Goal: Navigation & Orientation: Find specific page/section

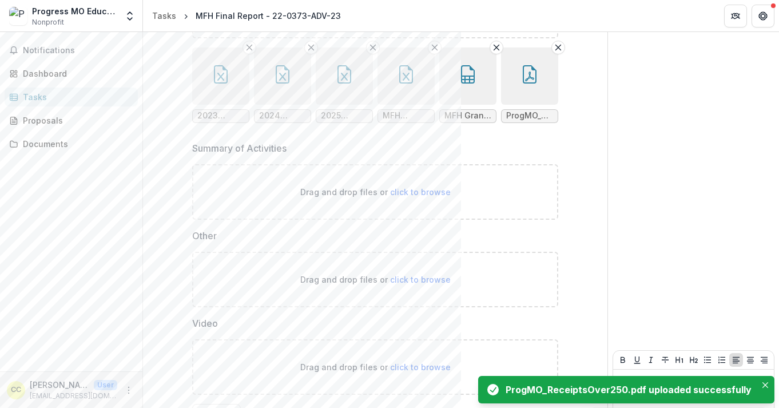
scroll to position [626, 0]
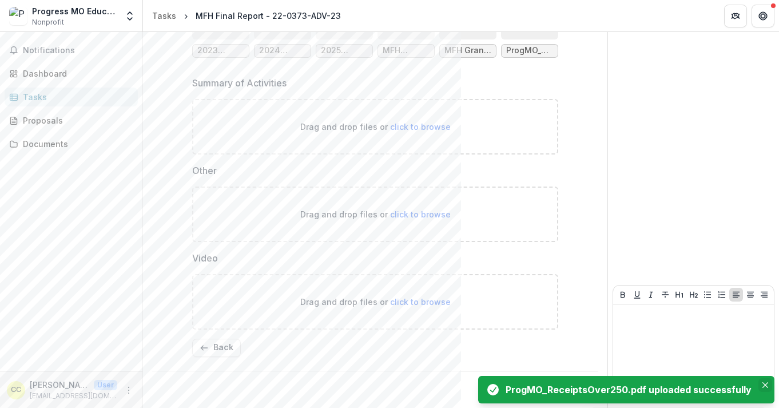
click at [763, 384] on icon "Close" at bounding box center [765, 385] width 6 height 6
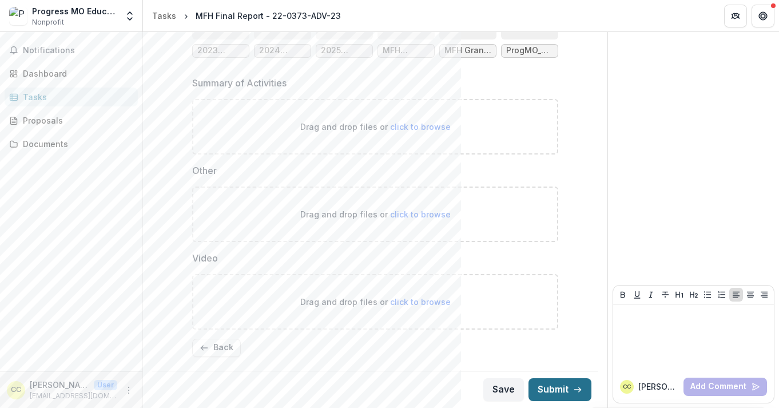
click at [573, 385] on icon "button" at bounding box center [577, 389] width 9 height 9
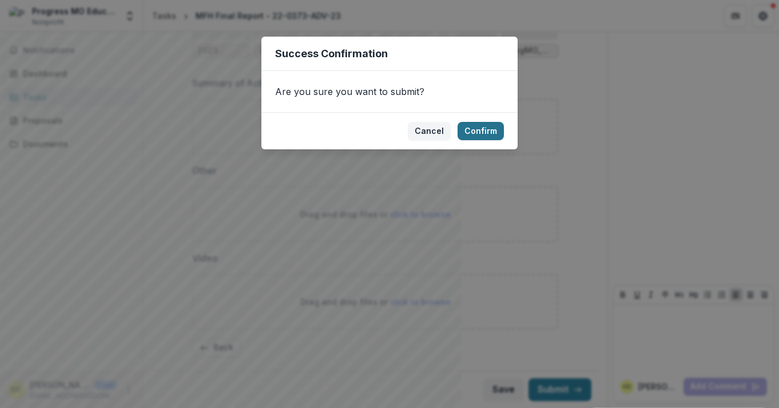
click at [480, 124] on button "Confirm" at bounding box center [480, 131] width 46 height 18
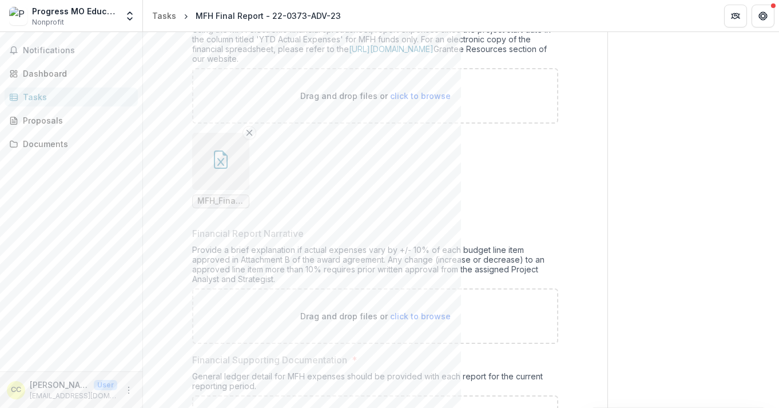
scroll to position [0, 0]
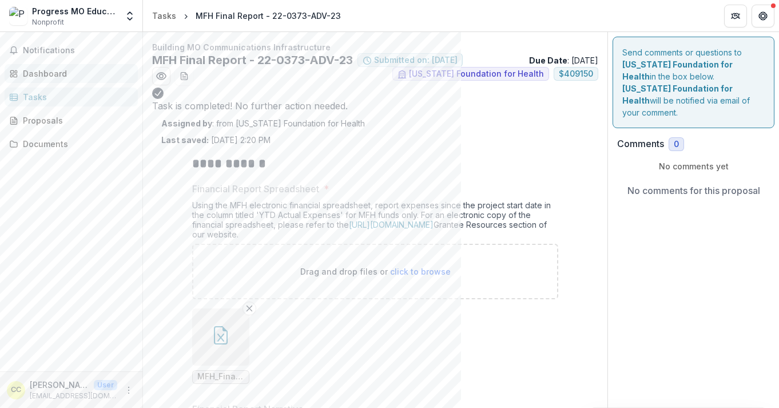
click at [51, 75] on div "Dashboard" at bounding box center [76, 73] width 106 height 12
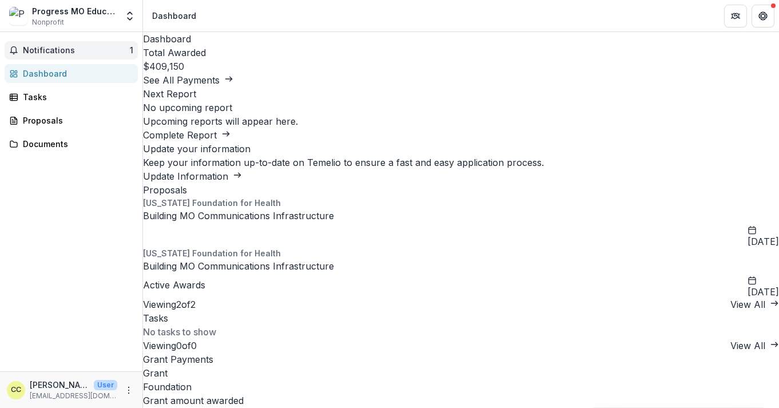
click at [53, 54] on span "Notifications" at bounding box center [76, 51] width 107 height 10
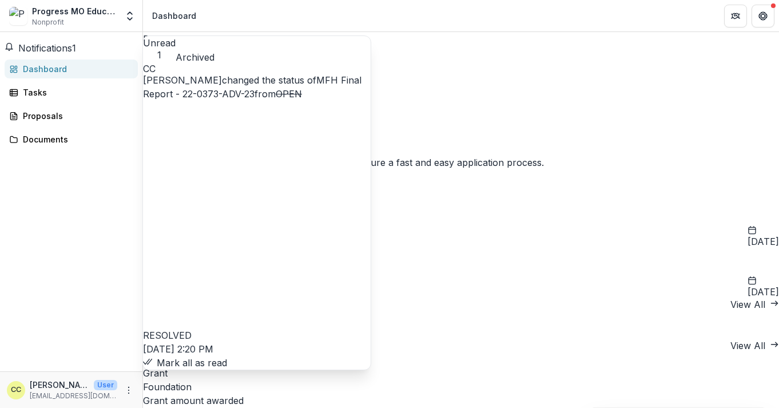
click at [227, 356] on button "Mark all as read" at bounding box center [185, 363] width 84 height 14
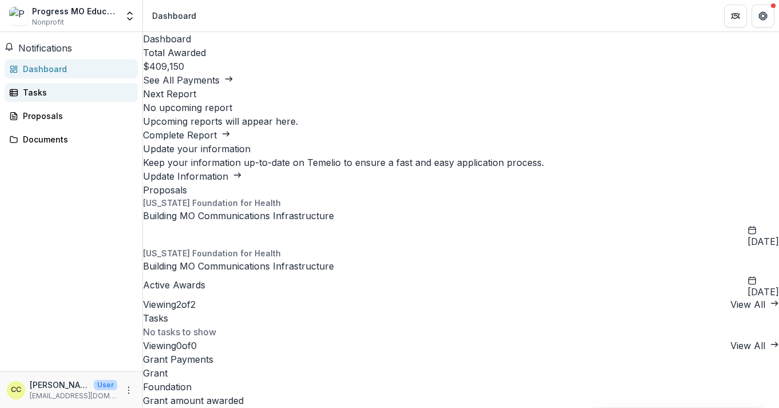
click at [83, 95] on div "Tasks" at bounding box center [76, 92] width 106 height 12
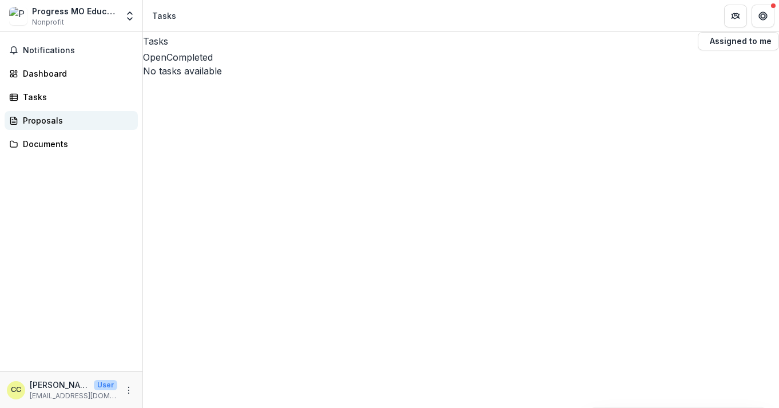
click at [84, 115] on div "Proposals" at bounding box center [76, 120] width 106 height 12
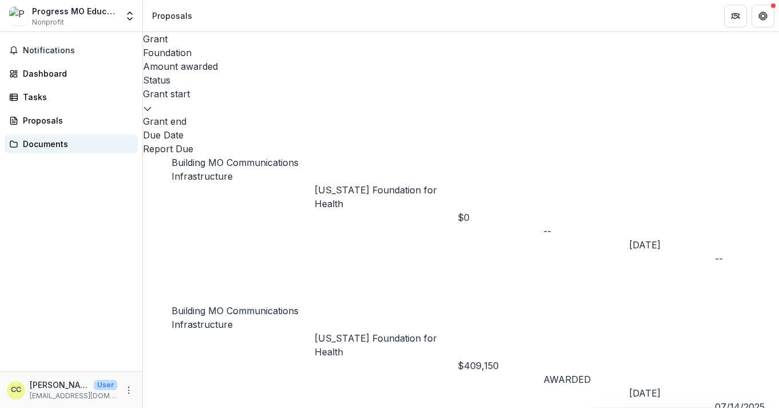
click at [88, 144] on div "Documents" at bounding box center [76, 144] width 106 height 12
